Goal: Task Accomplishment & Management: Manage account settings

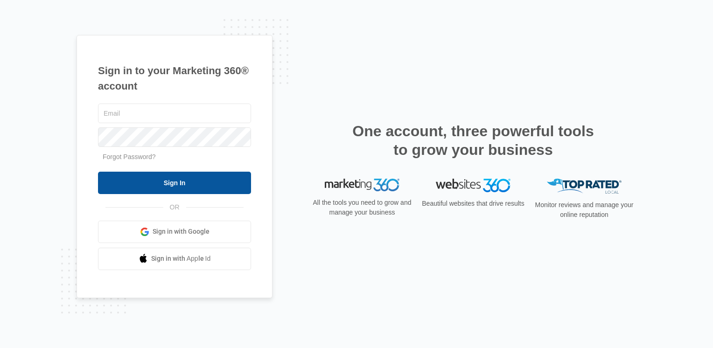
type input "[EMAIL_ADDRESS][DOMAIN_NAME]"
click at [197, 184] on input "Sign In" at bounding box center [174, 183] width 153 height 22
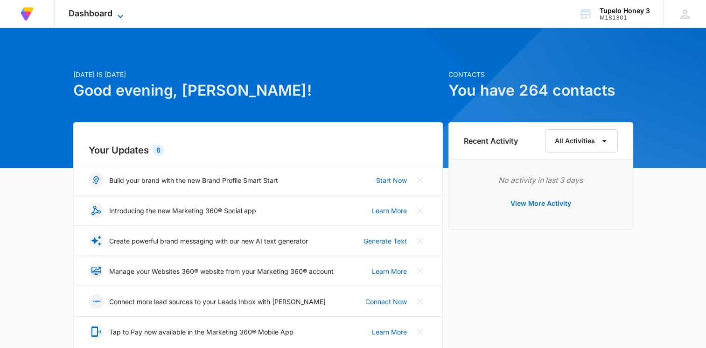
click at [120, 15] on icon at bounding box center [120, 16] width 11 height 11
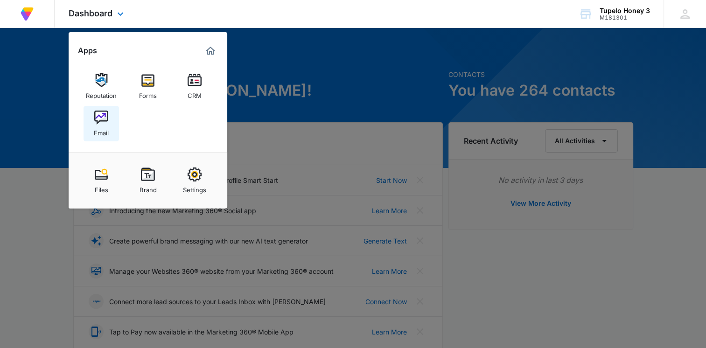
click at [103, 115] on img at bounding box center [101, 118] width 14 height 14
